Goal: Task Accomplishment & Management: Manage account settings

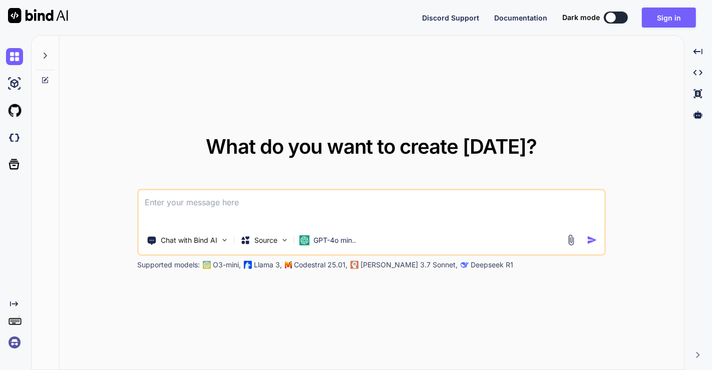
click at [18, 342] on img at bounding box center [14, 342] width 17 height 17
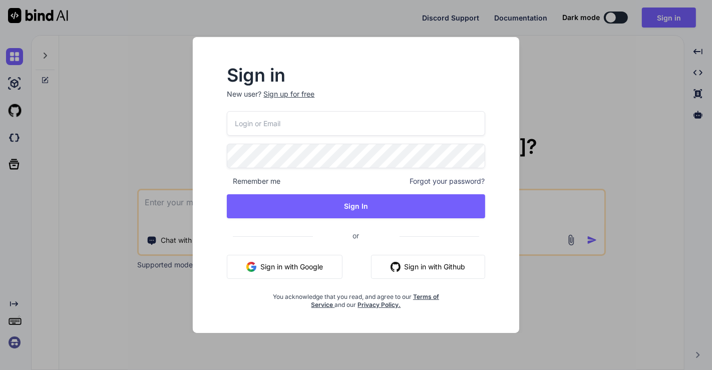
click at [278, 125] on input "email" at bounding box center [356, 123] width 258 height 25
type input "[EMAIL_ADDRESS][DOMAIN_NAME]"
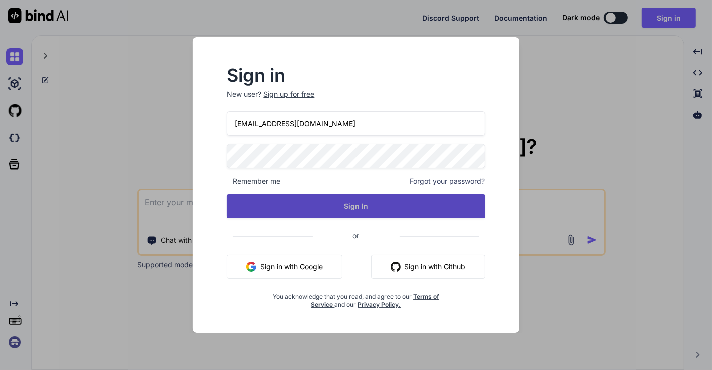
click at [331, 201] on button "Sign In" at bounding box center [356, 206] width 258 height 24
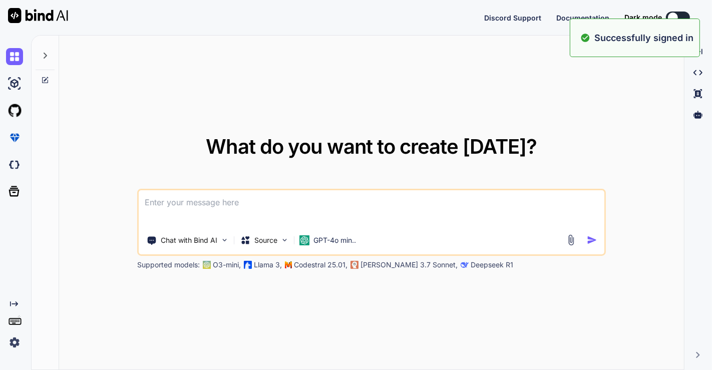
type textarea "x"
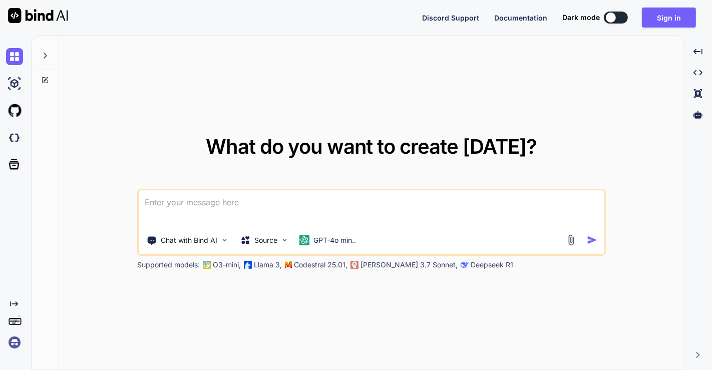
click at [16, 343] on img at bounding box center [14, 342] width 17 height 17
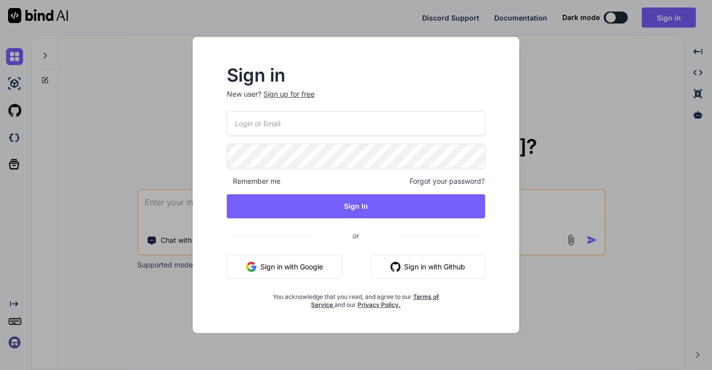
click at [166, 173] on div "Sign in New user? Sign up for free Remember me Forgot your password? Sign In or…" at bounding box center [356, 185] width 712 height 370
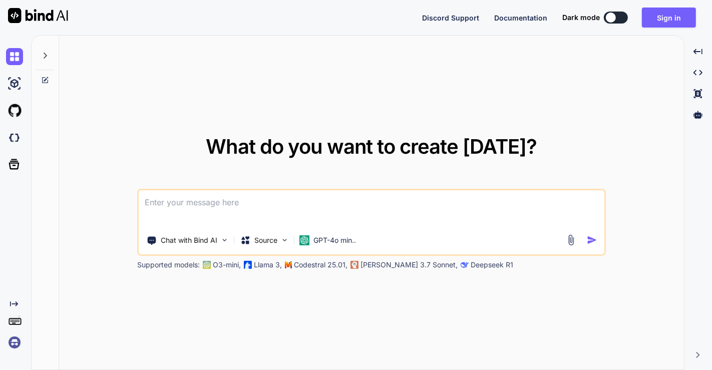
click at [15, 339] on img at bounding box center [14, 342] width 17 height 17
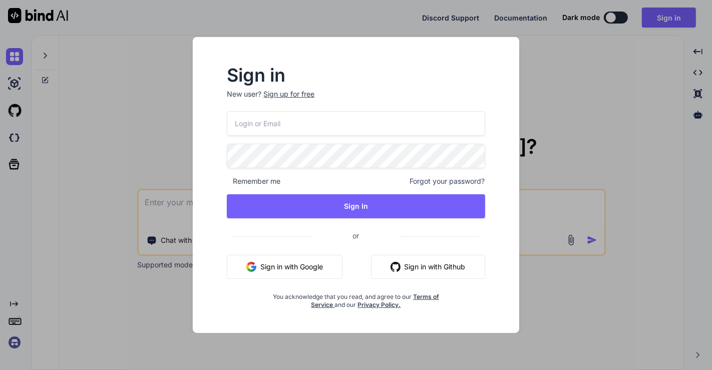
click at [273, 116] on input "email" at bounding box center [356, 123] width 258 height 25
type input "q"
type input "[EMAIL_ADDRESS][DOMAIN_NAME]"
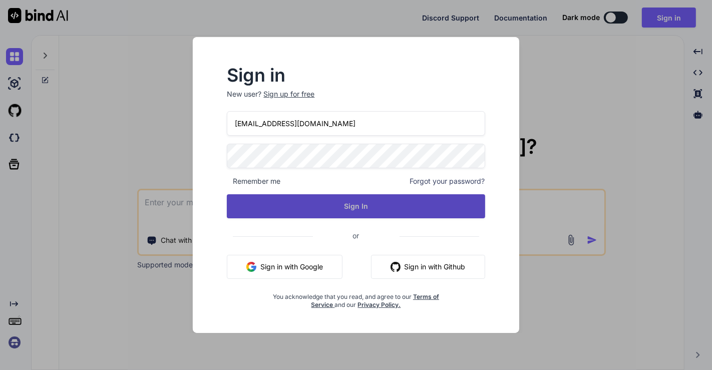
click at [330, 210] on button "Sign In" at bounding box center [356, 206] width 258 height 24
type textarea "x"
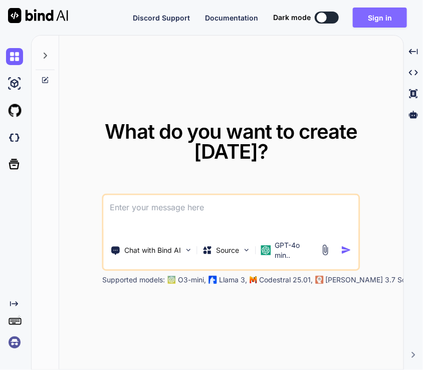
click at [378, 10] on button "Sign in" at bounding box center [380, 18] width 54 height 20
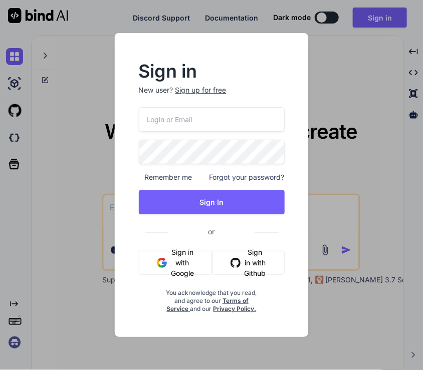
click at [200, 128] on input "email" at bounding box center [212, 119] width 146 height 25
type input "[EMAIL_ADDRESS][DOMAIN_NAME]"
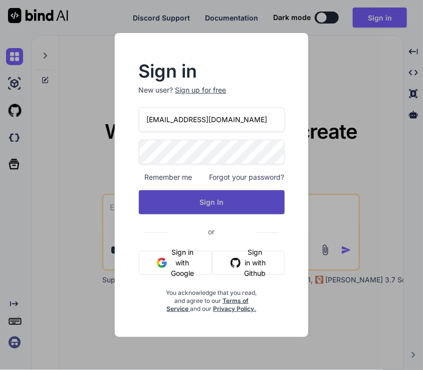
click at [219, 198] on button "Sign In" at bounding box center [212, 202] width 146 height 24
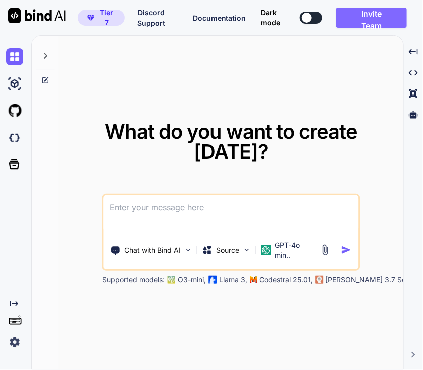
click at [370, 12] on button "Invite Team" at bounding box center [371, 18] width 71 height 20
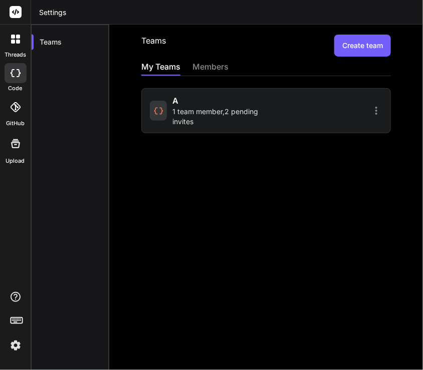
click at [179, 123] on span "1 team member , 2 pending invites" at bounding box center [218, 117] width 91 height 20
